Goal: Task Accomplishment & Management: Use online tool/utility

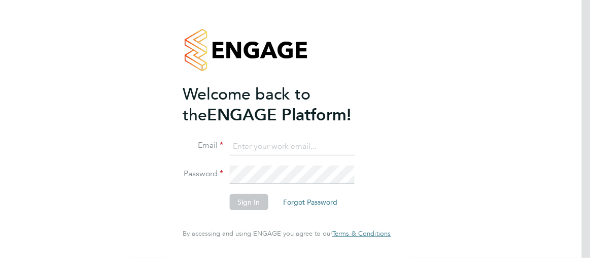
type input "[PERSON_NAME][EMAIL_ADDRESS][PERSON_NAME][DOMAIN_NAME]"
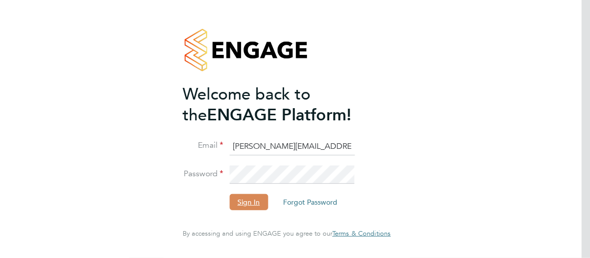
click at [237, 201] on button "Sign In" at bounding box center [248, 202] width 39 height 16
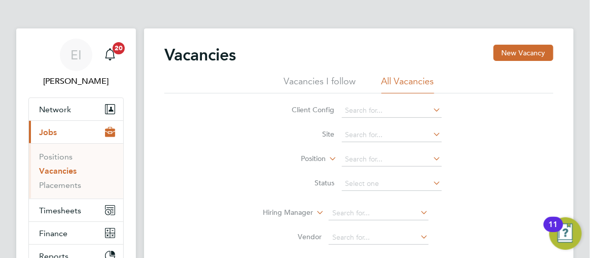
click at [61, 171] on link "Vacancies" at bounding box center [58, 171] width 38 height 10
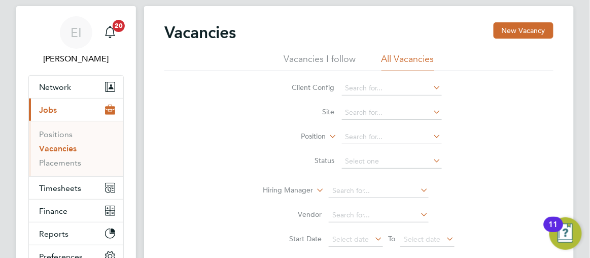
scroll to position [4, 0]
